Goal: Navigation & Orientation: Understand site structure

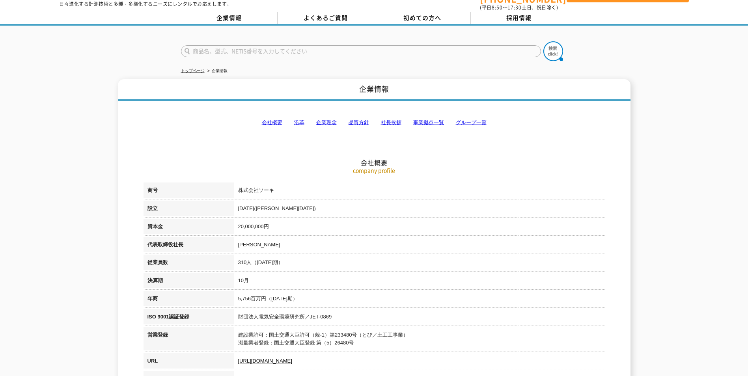
scroll to position [39, 0]
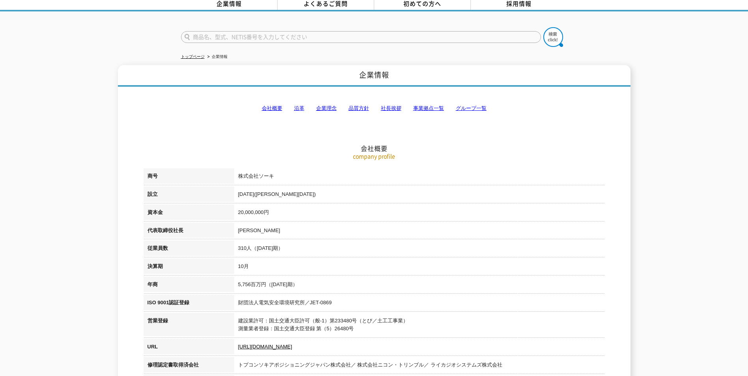
click at [269, 105] on link "会社概要" at bounding box center [272, 108] width 21 height 6
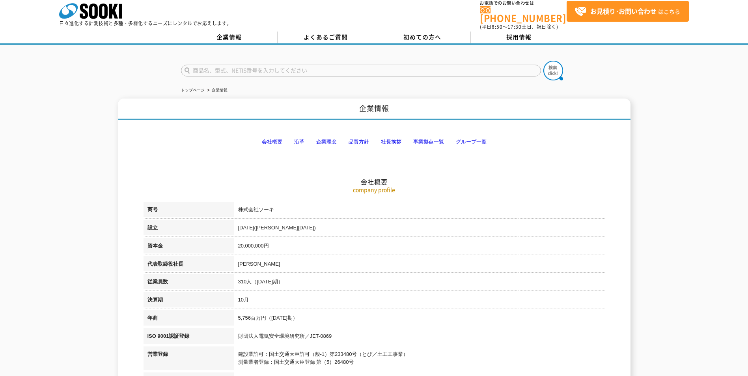
scroll to position [0, 0]
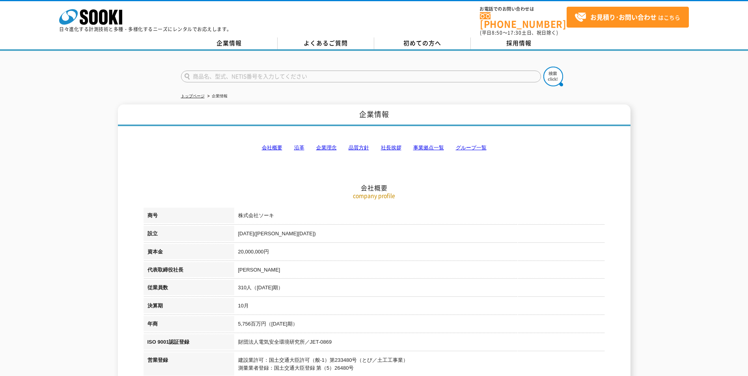
click at [385, 145] on link "社長挨拶" at bounding box center [391, 148] width 21 height 6
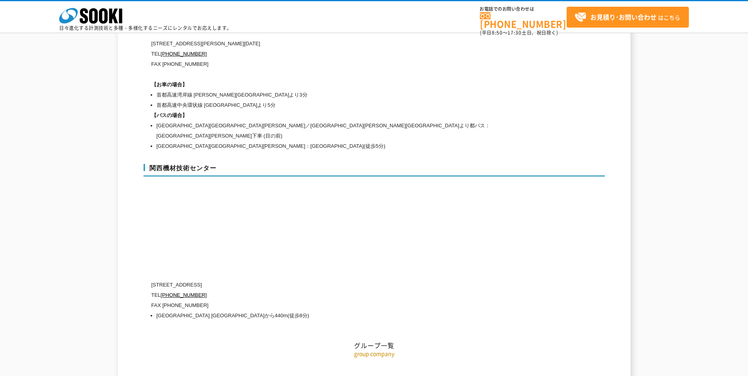
scroll to position [3494, 0]
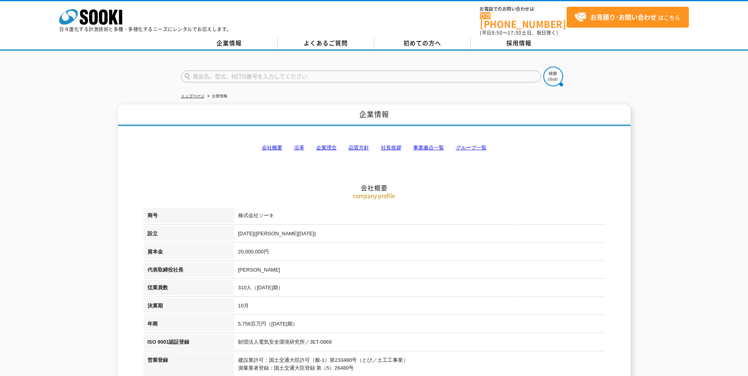
click at [477, 145] on link "グループ一覧" at bounding box center [471, 148] width 31 height 6
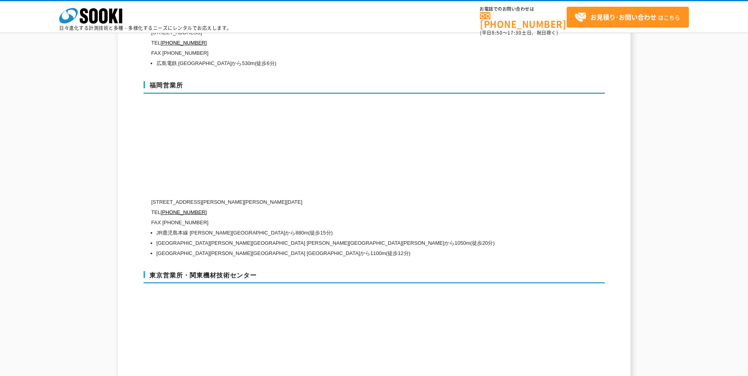
scroll to position [3527, 0]
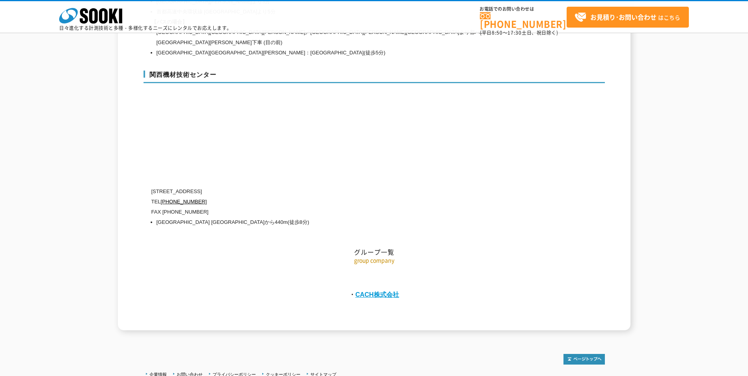
click at [378, 291] on link "CACH株式会社" at bounding box center [377, 294] width 44 height 7
